Goal: Task Accomplishment & Management: Manage account settings

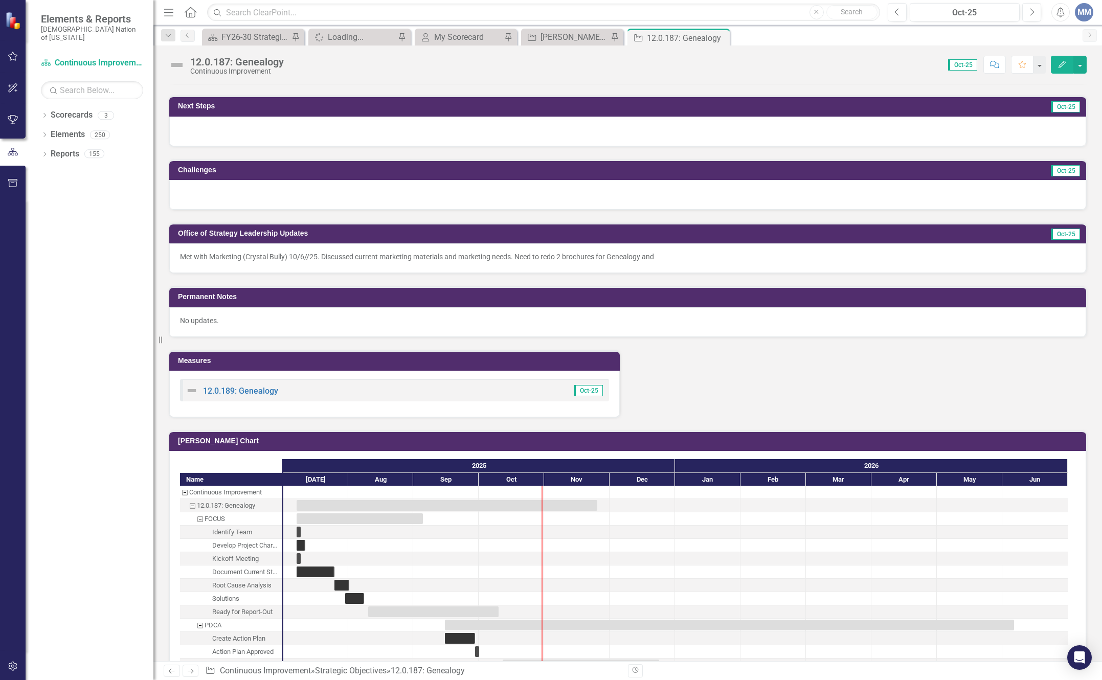
scroll to position [716, 0]
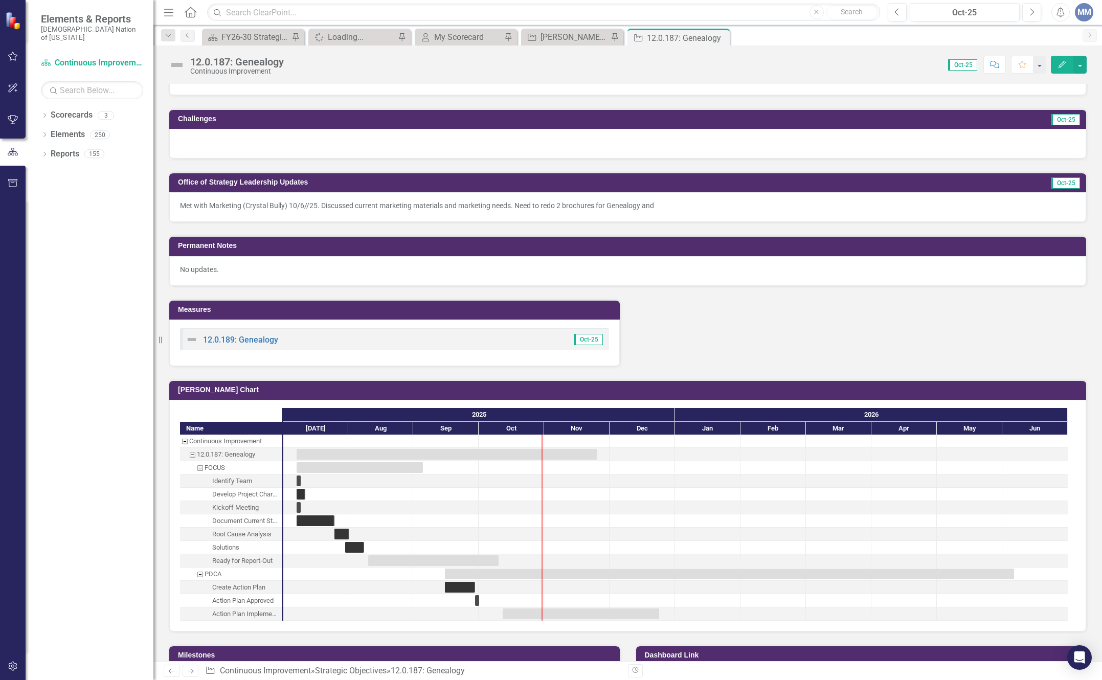
click at [734, 196] on div "Met with Marketing (Crystal Bully) 10/6//25. Discussed current marketing materi…" at bounding box center [627, 207] width 917 height 30
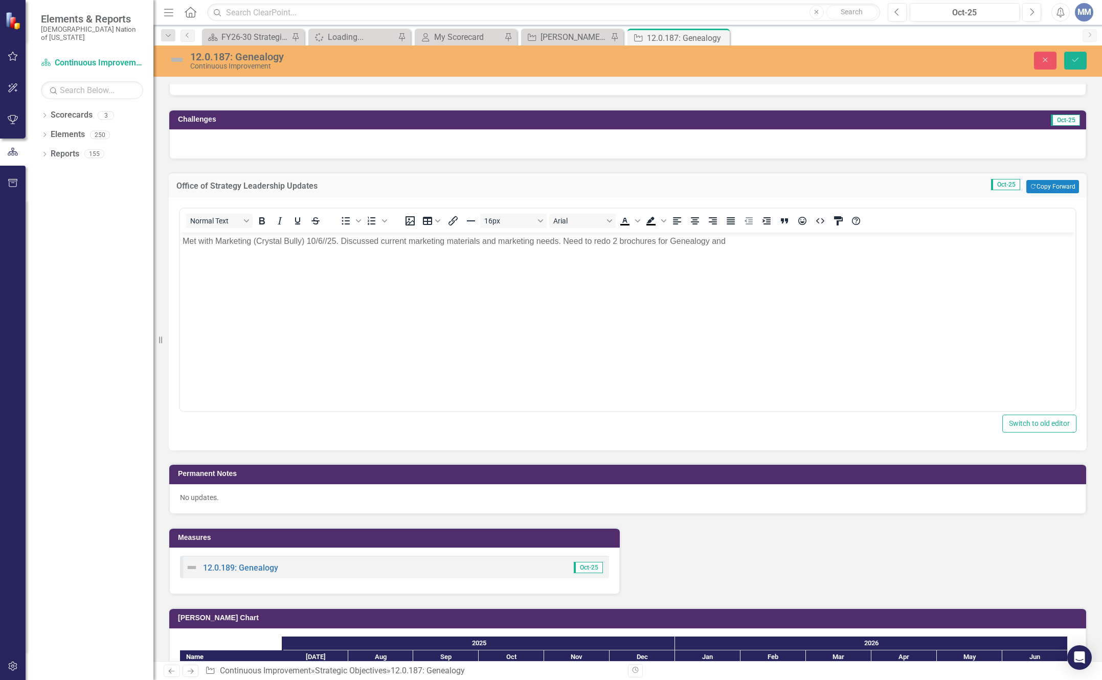
scroll to position [0, 0]
click at [742, 244] on p "Met with Marketing (Crystal Bully) 10/6//25. Discussed current marketing materi…" at bounding box center [628, 241] width 891 height 12
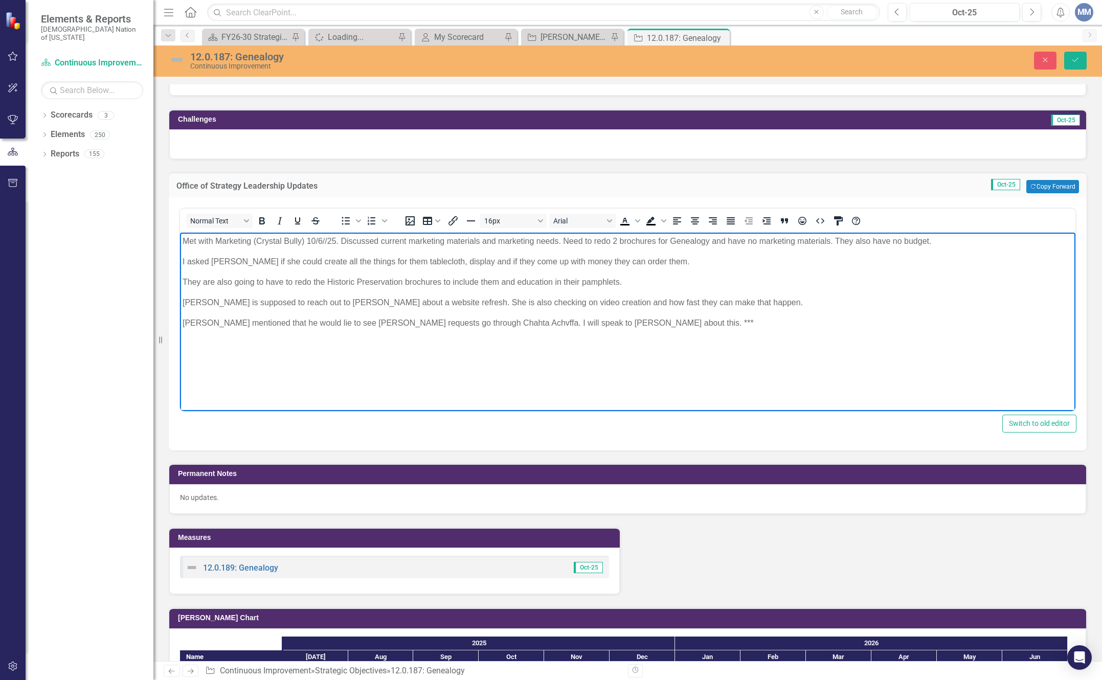
click at [763, 301] on p "[PERSON_NAME] is supposed to reach out to [PERSON_NAME] about a website refresh…" at bounding box center [628, 303] width 891 height 12
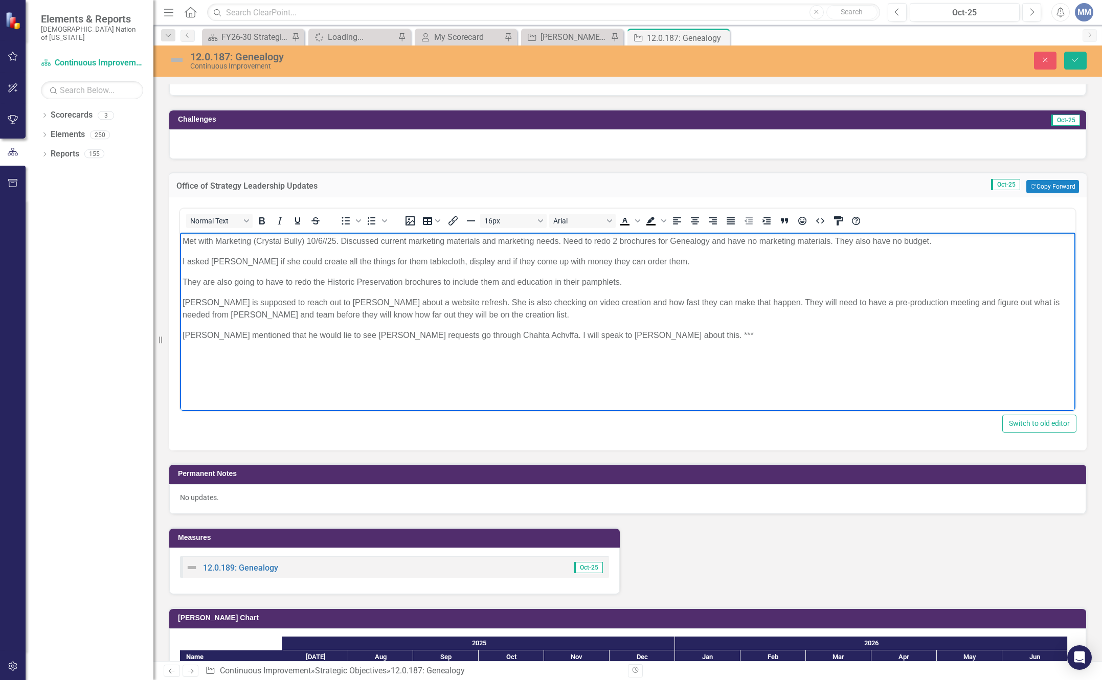
click at [944, 239] on p "Met with Marketing (Crystal Bully) 10/6//25. Discussed current marketing materi…" at bounding box center [628, 241] width 891 height 12
click at [634, 276] on p "They are also going to have to redo the Historic Preservation brochures to incl…" at bounding box center [628, 282] width 891 height 12
click at [518, 314] on p "[PERSON_NAME] is supposed to reach out to [PERSON_NAME] about a website refresh…" at bounding box center [628, 309] width 891 height 25
click at [692, 342] on body "Met with Marketing (Crystal Bully) 10/6//25. Discussed current marketing materi…" at bounding box center [628, 309] width 896 height 153
click at [1075, 53] on button "Save" at bounding box center [1076, 61] width 23 height 18
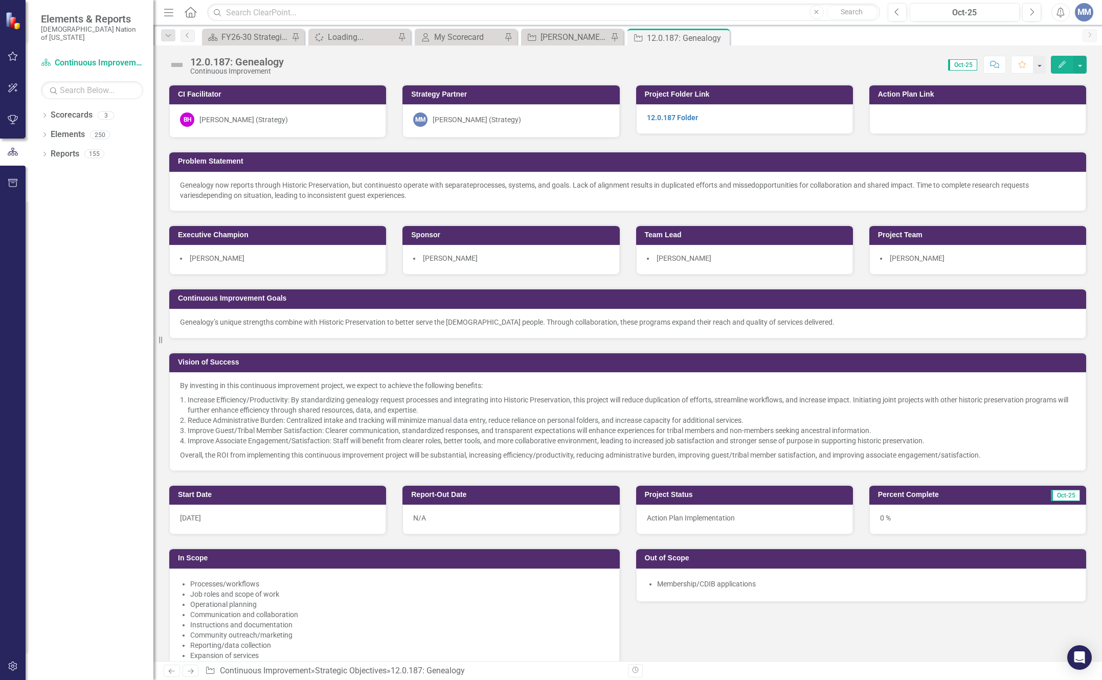
click at [549, 28] on div "Dropdown Search Scorecard FY26-30 Strategic Plan Pin Spinner Loading... Pin My …" at bounding box center [627, 35] width 949 height 20
click at [546, 38] on div "[PERSON_NAME] SO's" at bounding box center [575, 37] width 68 height 13
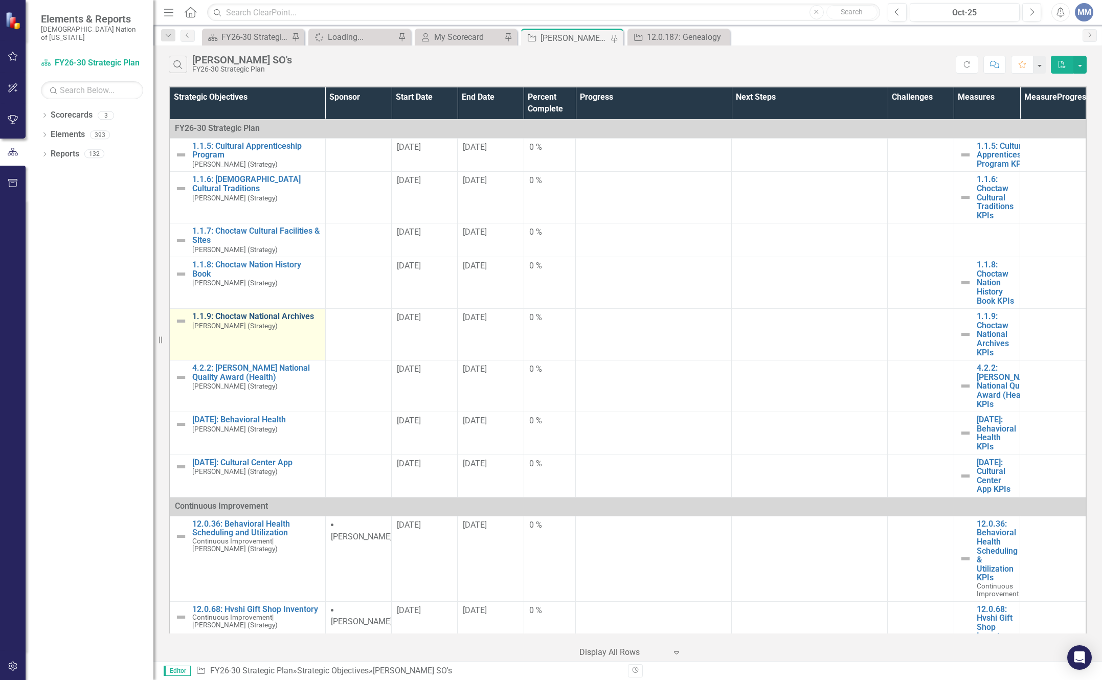
click at [280, 321] on link "1.1.9: Choctaw National Archives" at bounding box center [256, 316] width 128 height 9
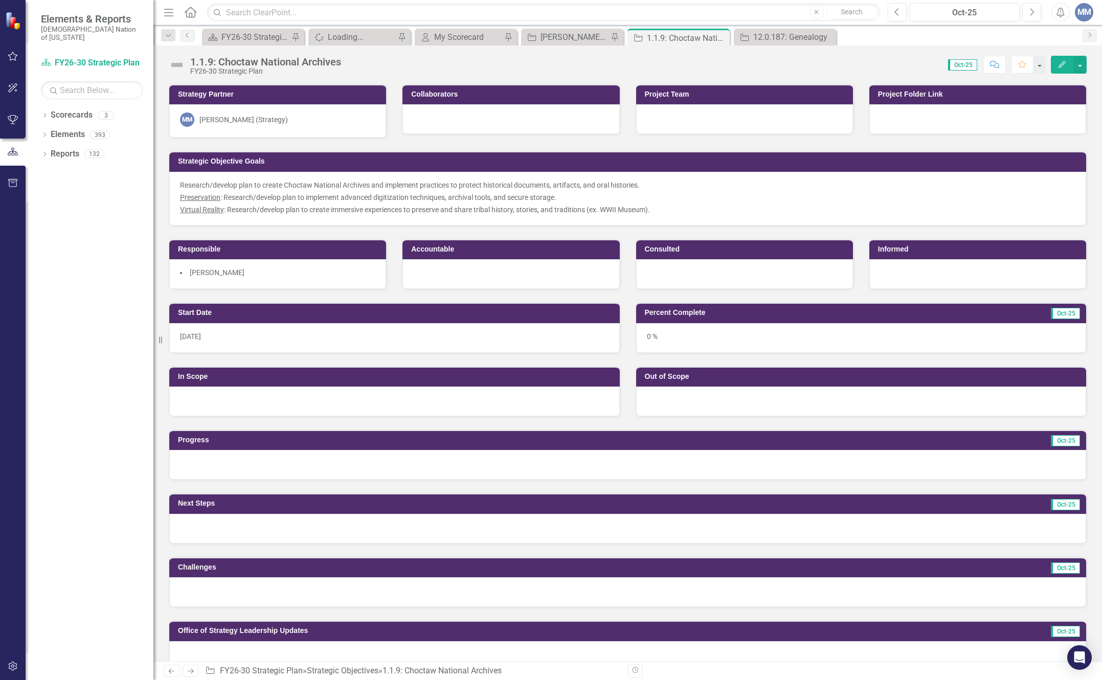
scroll to position [307, 0]
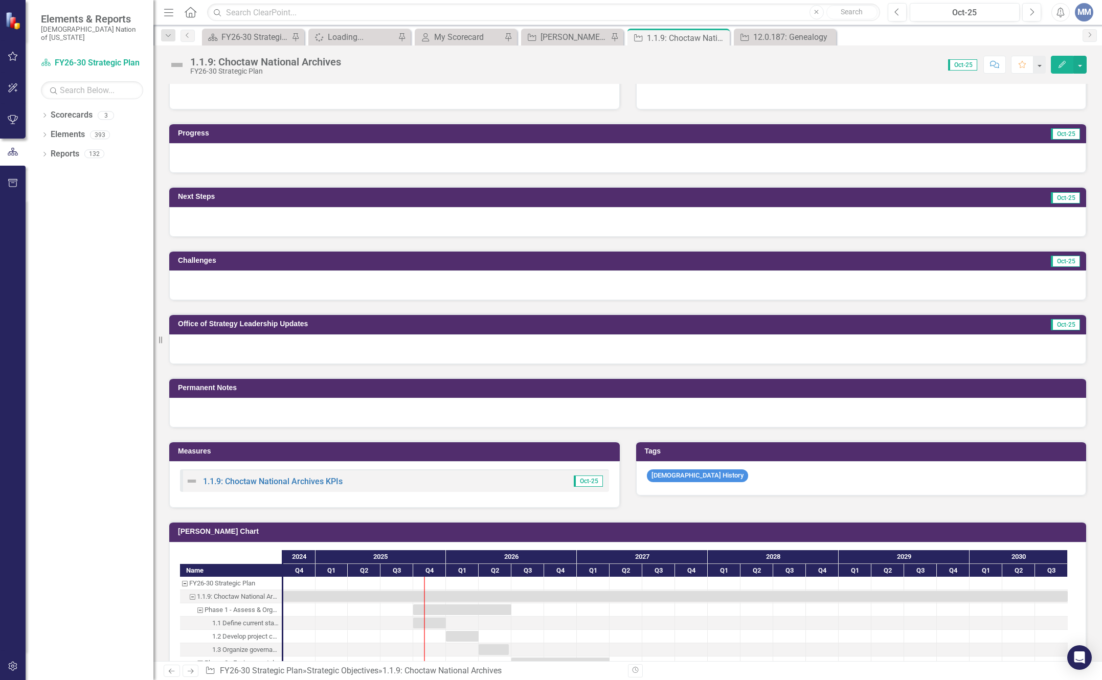
click at [320, 348] on div at bounding box center [627, 350] width 917 height 30
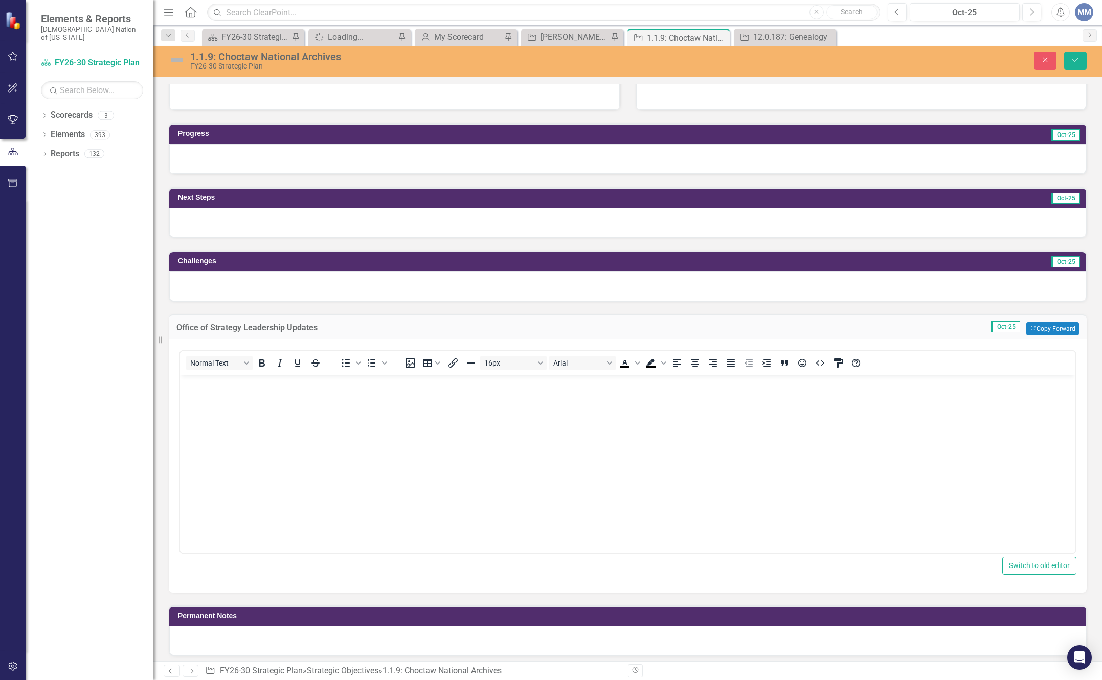
scroll to position [0, 0]
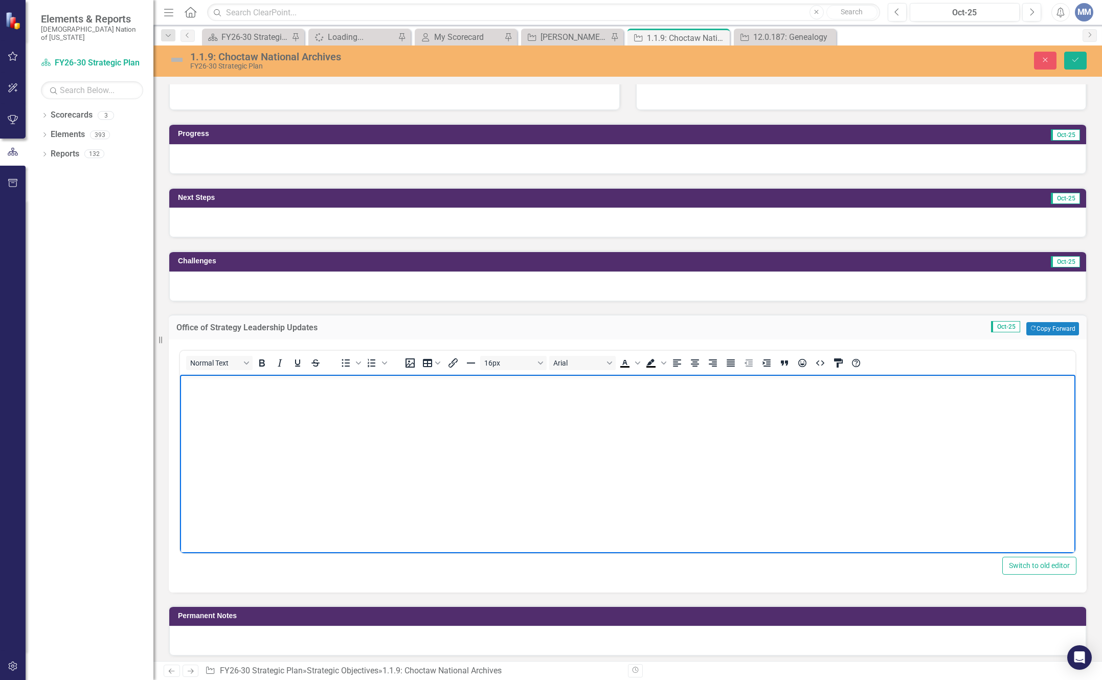
click at [285, 398] on body "Rich Text Area. Press ALT-0 for help." at bounding box center [628, 450] width 896 height 153
click at [587, 385] on p "from KW- Use Ok Historical Society Digitization Proposal from [PERSON_NAME]- Di…" at bounding box center [628, 383] width 891 height 12
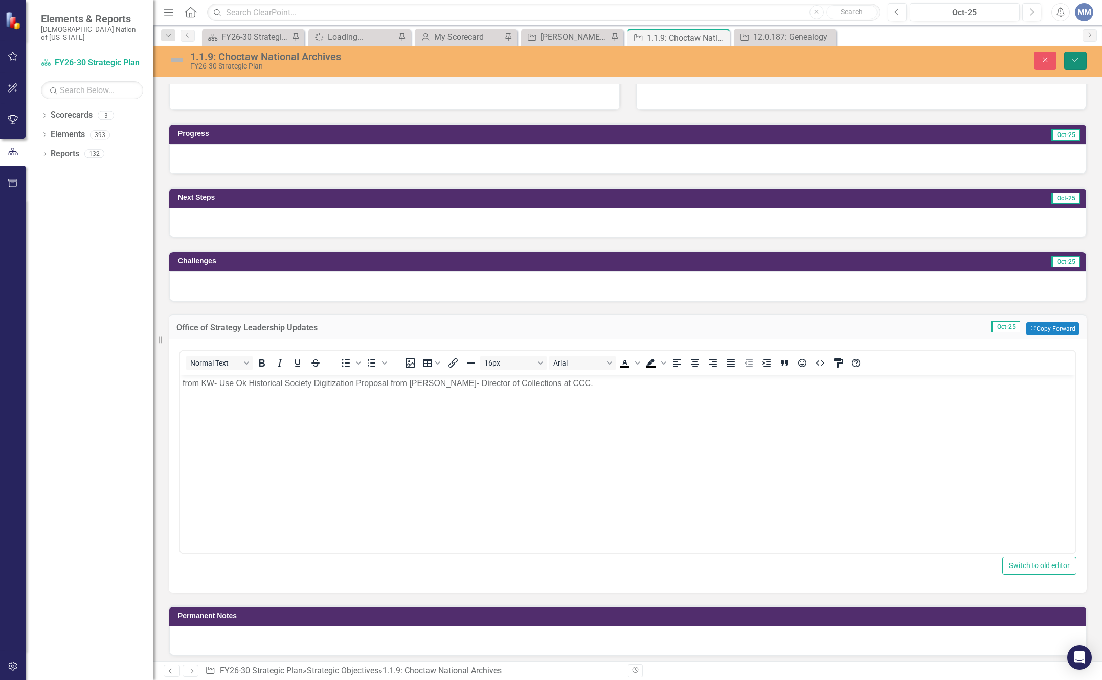
click at [1080, 54] on button "Save" at bounding box center [1076, 61] width 23 height 18
